Goal: Communication & Community: Answer question/provide support

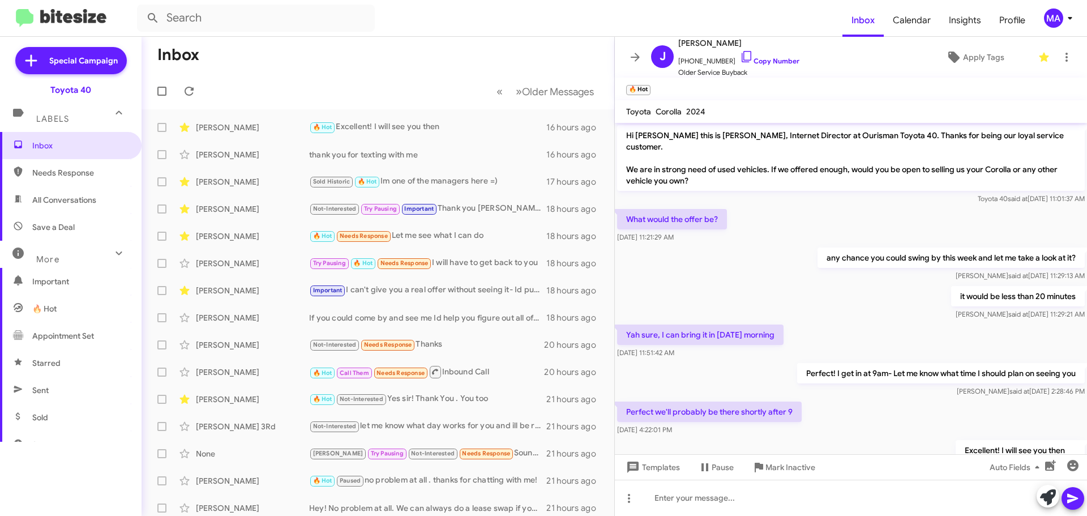
scroll to position [45, 0]
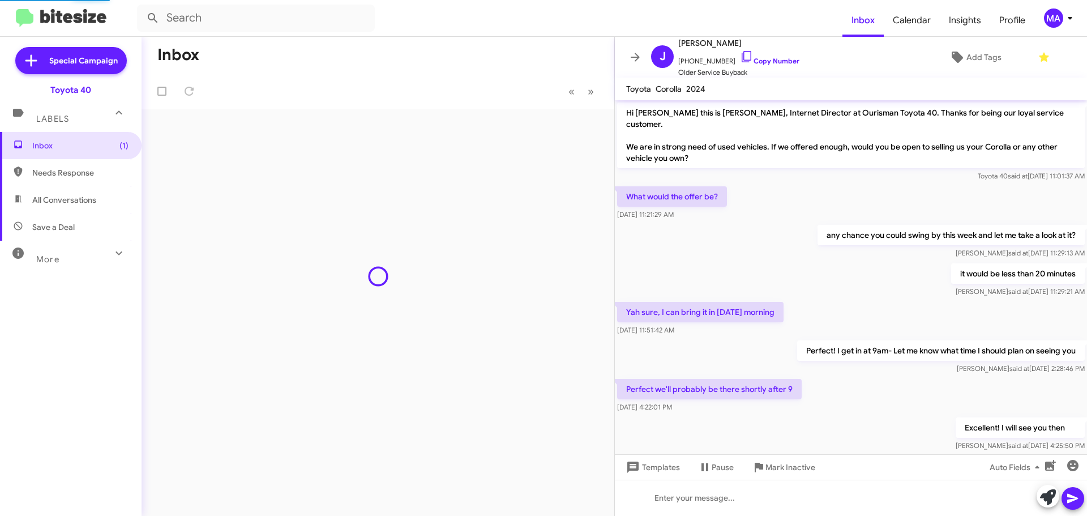
scroll to position [22, 0]
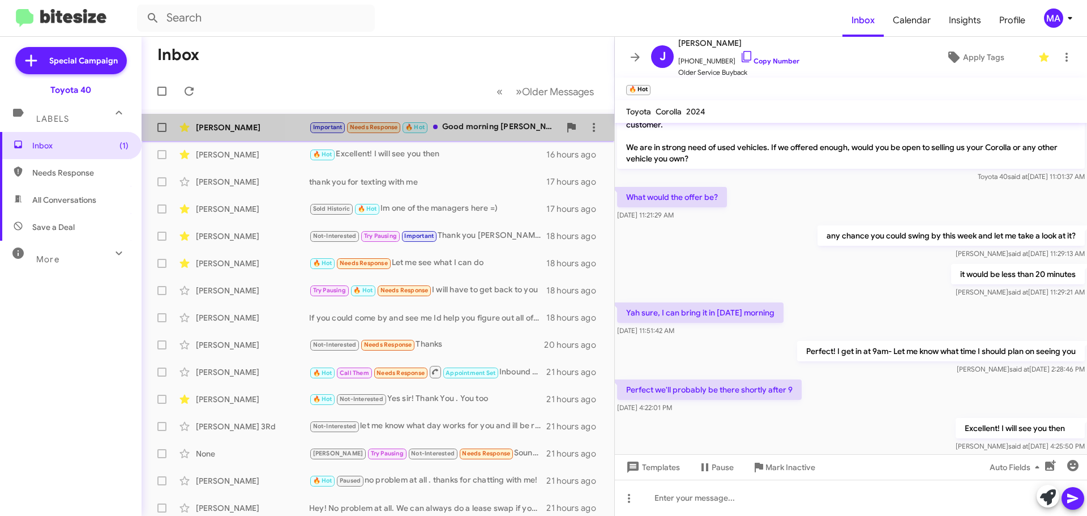
click at [493, 125] on div "Important Needs Response 🔥 Hot Good morning Mr Anderson. Will u b available tom…" at bounding box center [434, 127] width 251 height 13
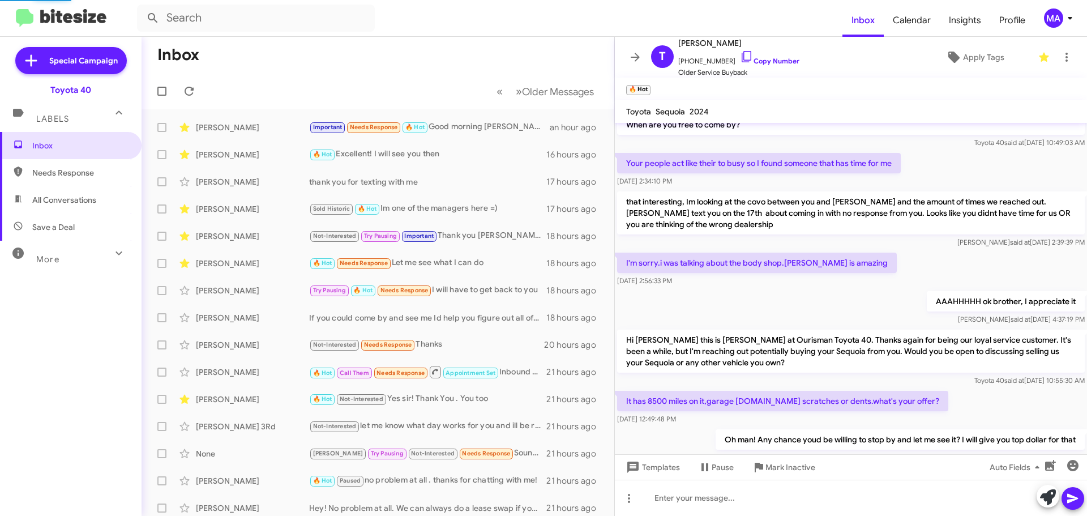
scroll to position [139, 0]
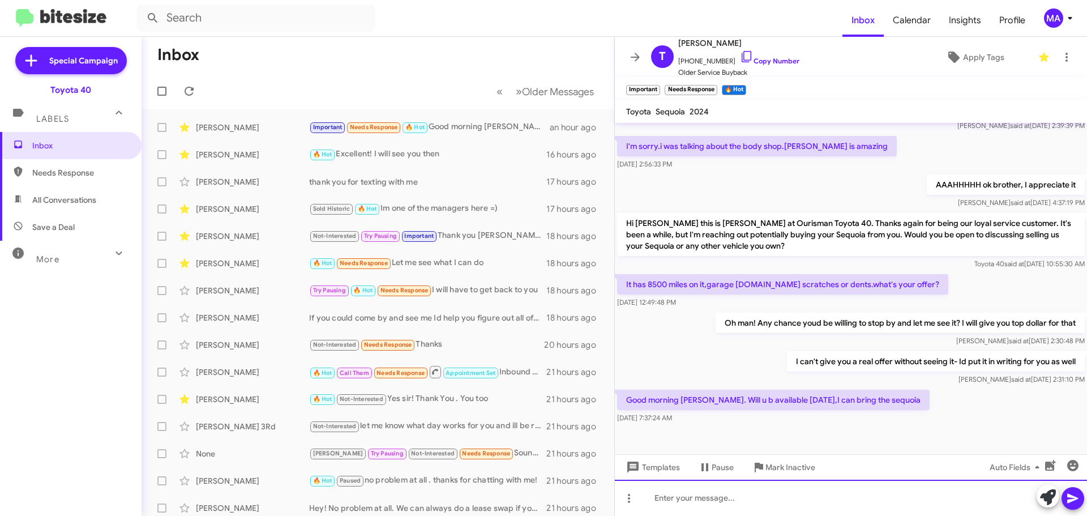
click at [737, 501] on div at bounding box center [851, 497] width 472 height 36
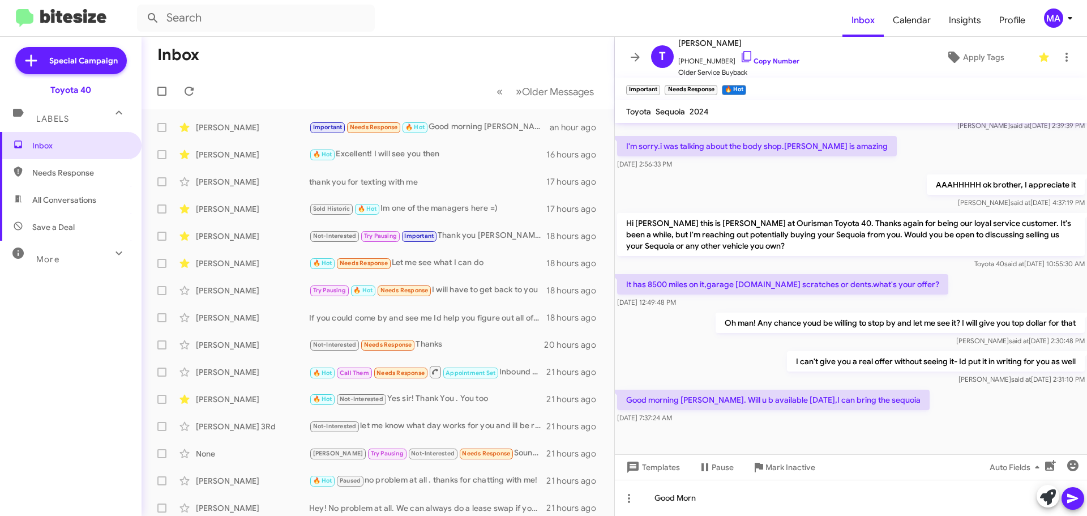
click at [932, 392] on div "Good morning Mr Anderson. Will u b available tomorrow,I can bring the sequoia S…" at bounding box center [851, 406] width 472 height 38
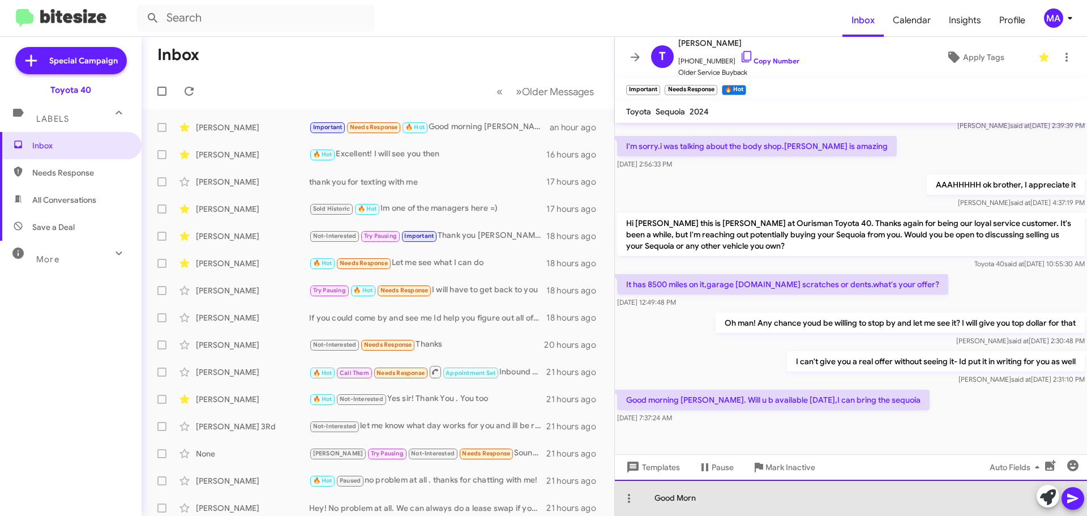
click at [709, 501] on div "Good Morn" at bounding box center [851, 497] width 472 height 36
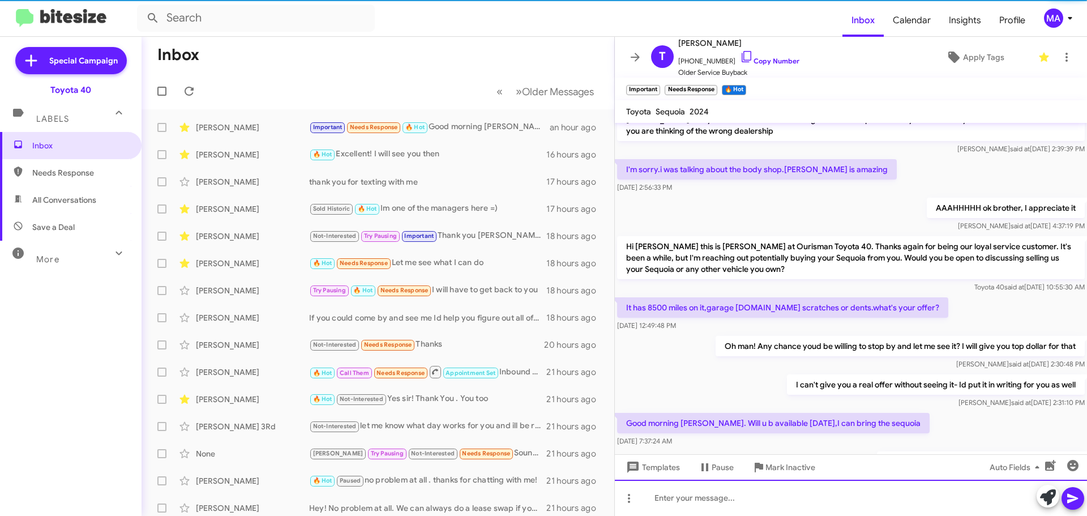
scroll to position [180, 0]
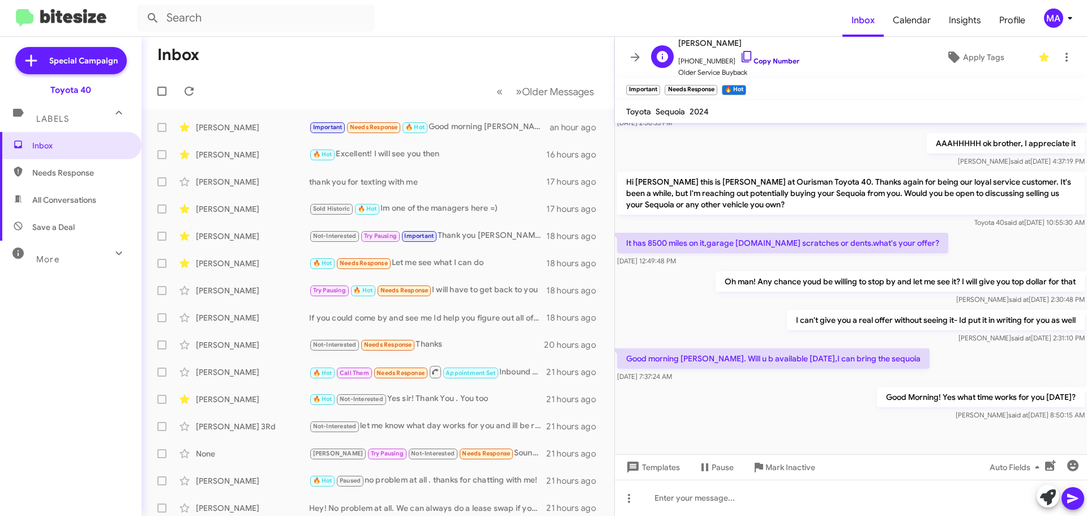
click at [740, 54] on icon at bounding box center [747, 57] width 14 height 14
